Goal: Task Accomplishment & Management: Use online tool/utility

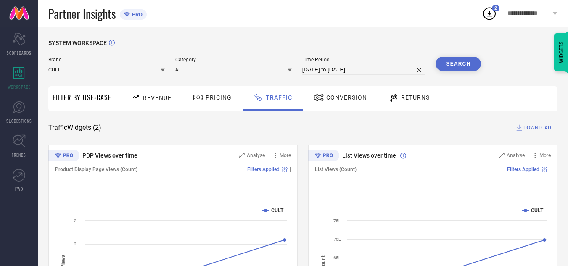
click at [299, 32] on div "SYSTEM WORKSPACE Brand CULT Category All Time Period [DATE] to [DATE] Search Fi…" at bounding box center [303, 197] width 530 height 340
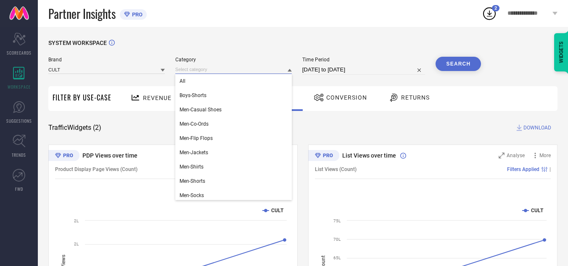
click at [263, 74] on input at bounding box center [233, 69] width 116 height 9
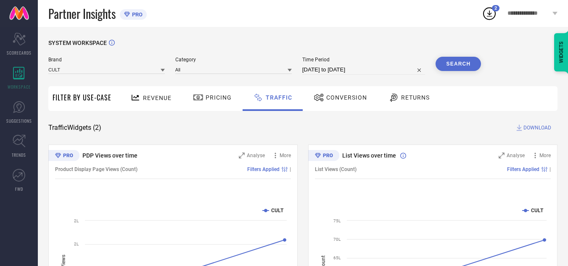
click at [260, 47] on div "SYSTEM WORKSPACE" at bounding box center [302, 47] width 509 height 17
click at [18, 46] on div "Scorecard SCORECARDS" at bounding box center [19, 44] width 38 height 34
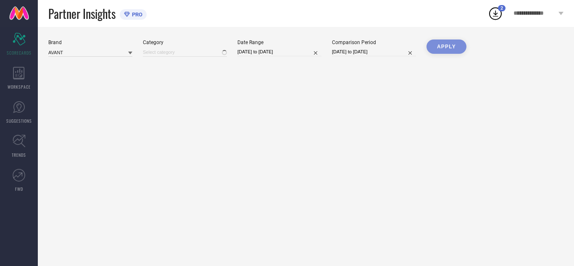
type input "All"
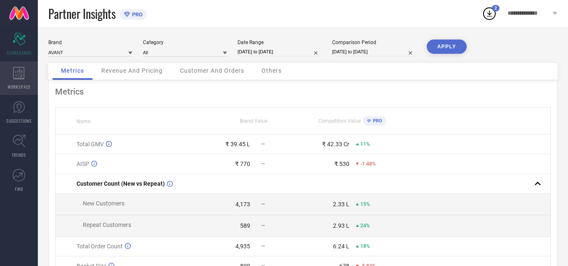
click at [15, 84] on span "WORKSPACE" at bounding box center [19, 87] width 23 height 6
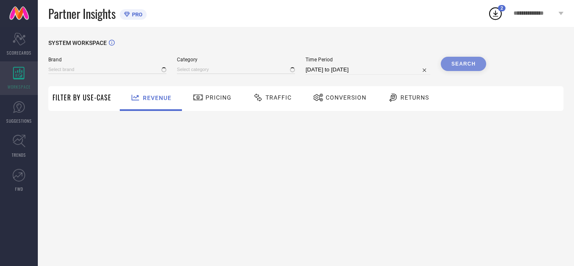
type input "AVANT"
type input "All"
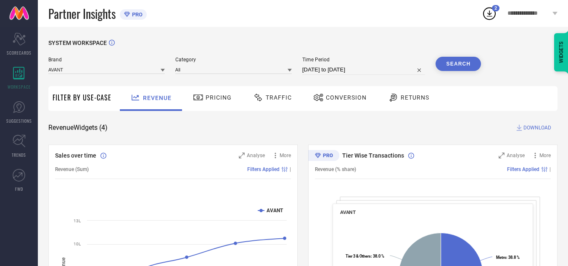
select select "7"
select select "2025"
select select "8"
select select "2025"
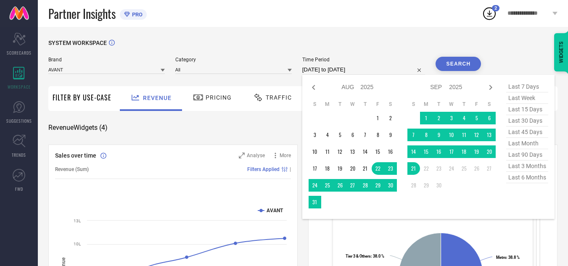
click at [337, 69] on input "[DATE] to [DATE]" at bounding box center [363, 70] width 123 height 10
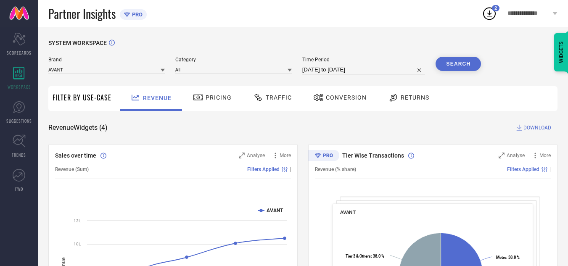
click at [272, 100] on span "Traffic" at bounding box center [279, 97] width 26 height 7
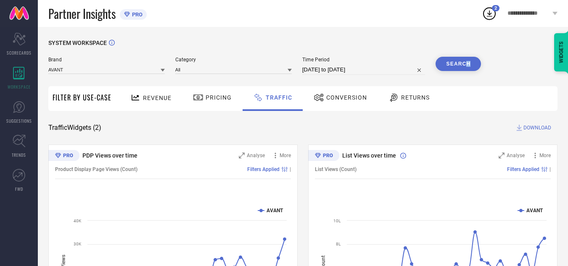
drag, startPoint x: 479, startPoint y: 57, endPoint x: 467, endPoint y: 62, distance: 12.4
click at [467, 62] on div "Search" at bounding box center [457, 64] width 45 height 14
click at [467, 62] on button "Search" at bounding box center [457, 64] width 45 height 14
click at [545, 125] on span "DOWNLOAD" at bounding box center [537, 128] width 28 height 8
